Goal: Information Seeking & Learning: Learn about a topic

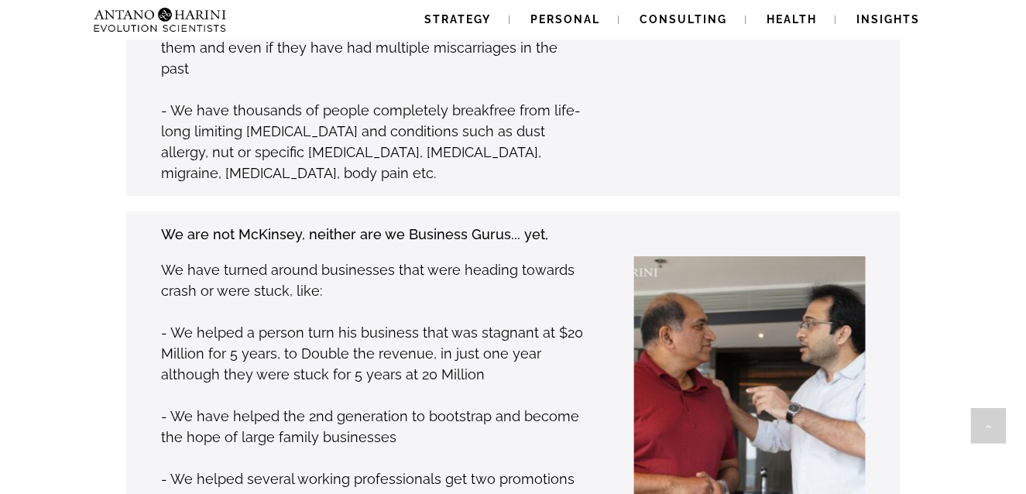
scroll to position [1557, 0]
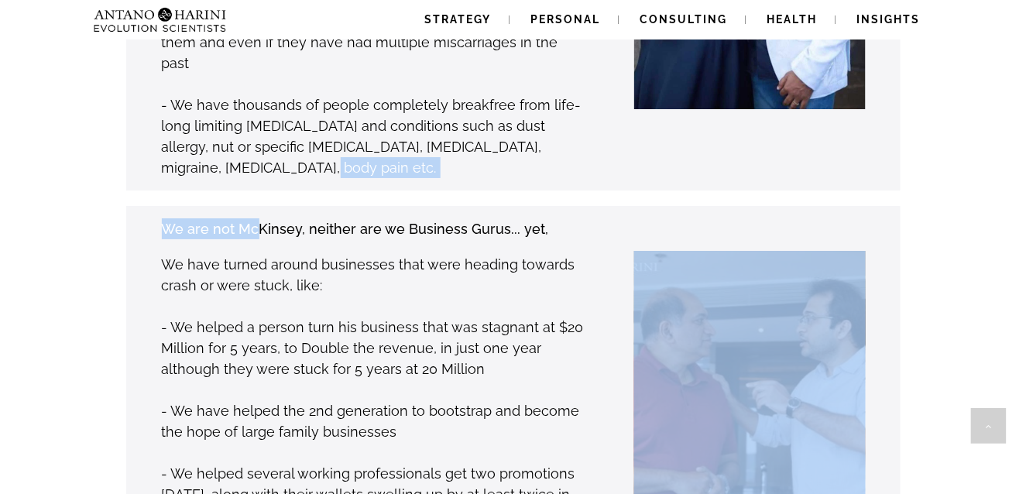
drag, startPoint x: 251, startPoint y: 114, endPoint x: 252, endPoint y: 132, distance: 17.9
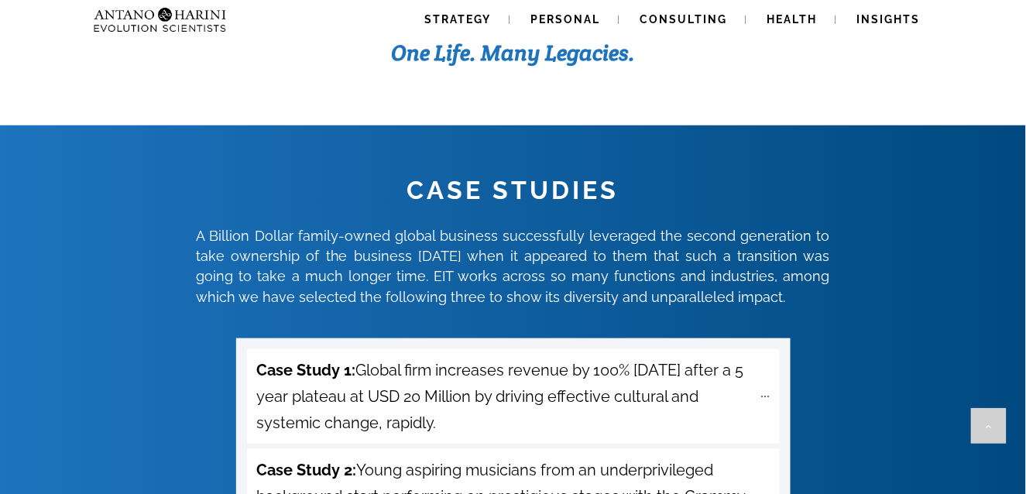
scroll to position [5305, 0]
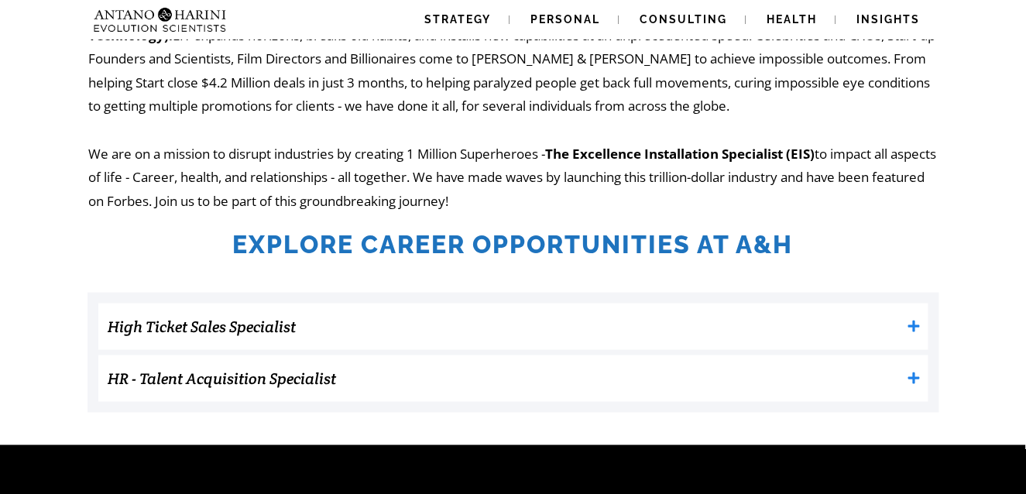
scroll to position [338, 0]
click at [585, 304] on "High Ticket Sales Specialist" at bounding box center [513, 327] width 830 height 46
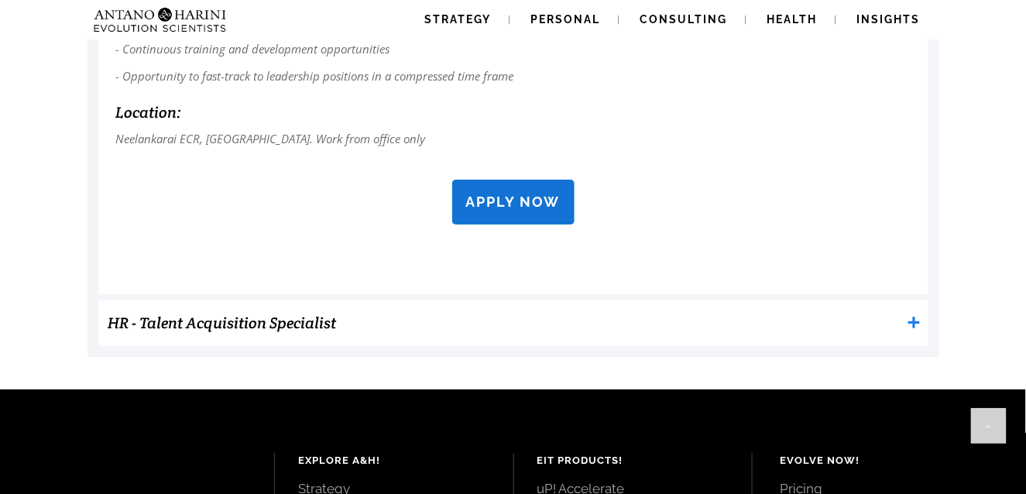
scroll to position [1541, 0]
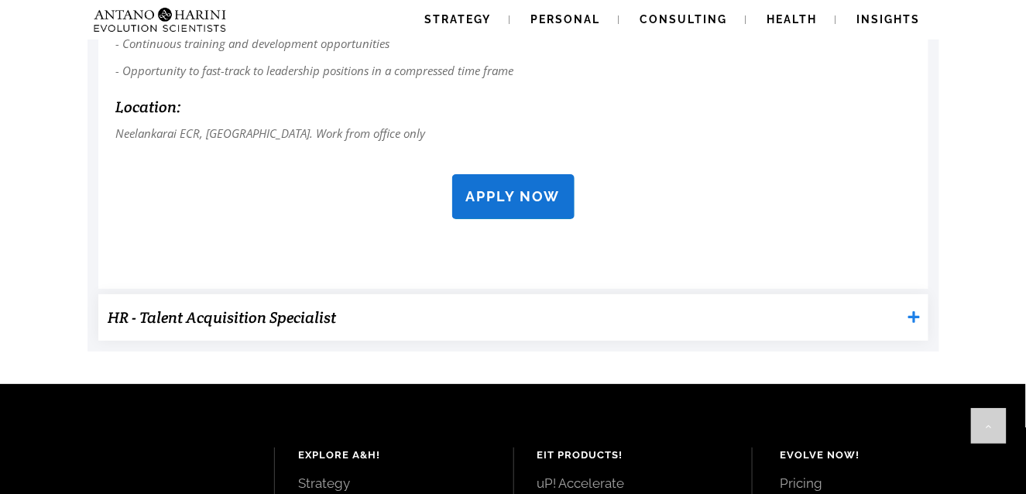
click at [592, 301] on "HR - Talent Acquisition Specialist" at bounding box center [513, 317] width 830 height 46
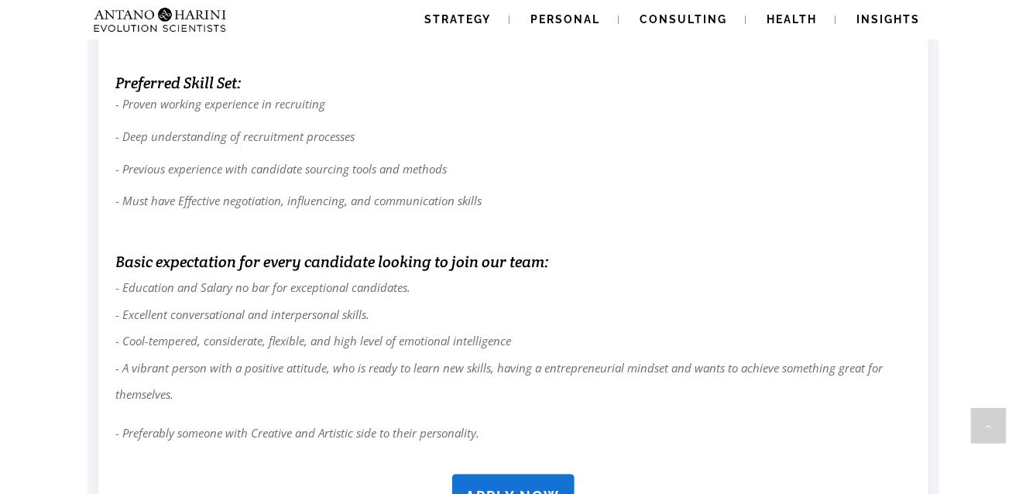
scroll to position [2326, 0]
